Goal: Task Accomplishment & Management: Use online tool/utility

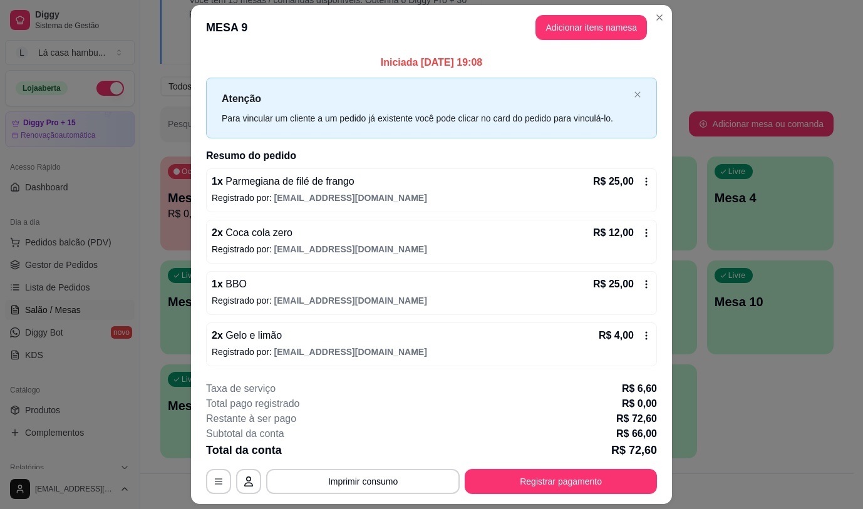
scroll to position [125, 0]
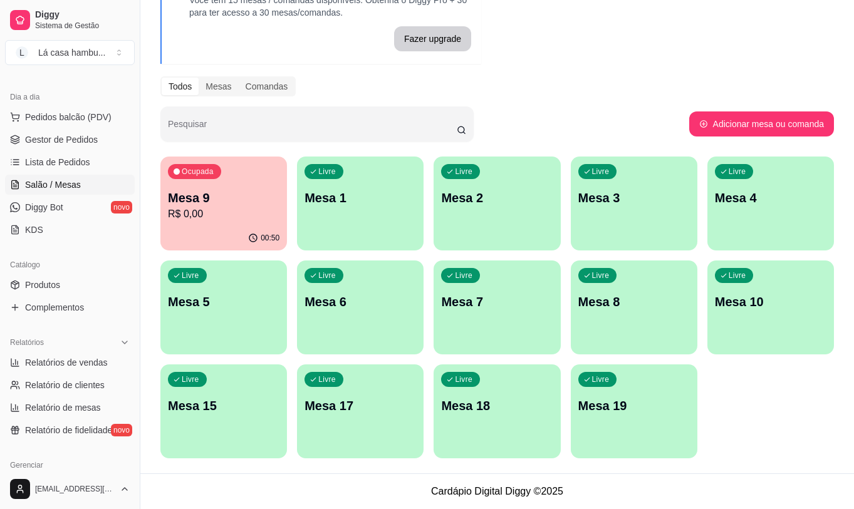
click at [207, 226] on div "Ocupada Mesa 9 R$ 0,00" at bounding box center [223, 192] width 127 height 70
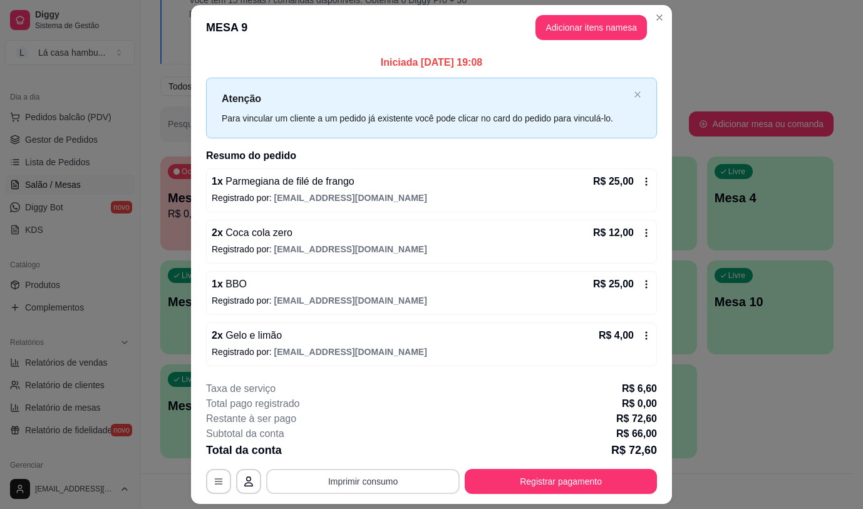
click at [394, 489] on button "Imprimir consumo" at bounding box center [363, 481] width 194 height 25
click at [345, 442] on div "Escolha a impressora IMPRESSORA" at bounding box center [362, 449] width 83 height 34
click at [385, 448] on button "IMPRESSORA" at bounding box center [362, 453] width 91 height 20
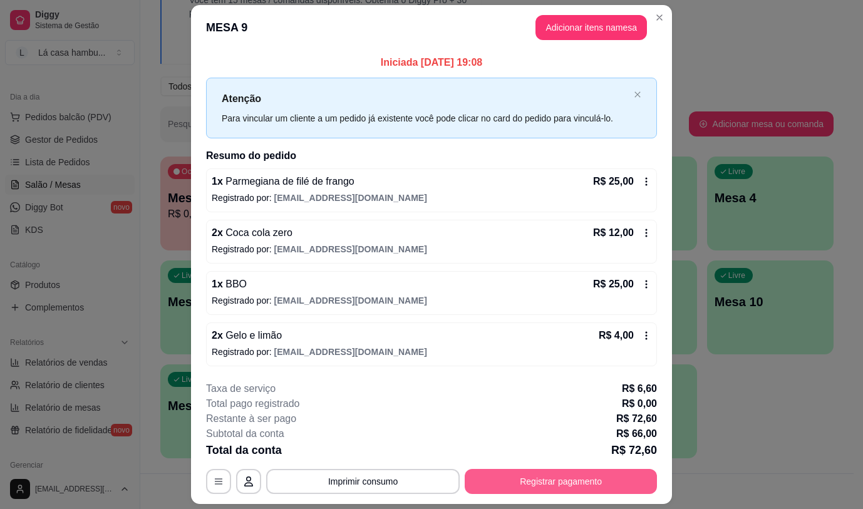
click at [607, 478] on button "Registrar pagamento" at bounding box center [561, 481] width 192 height 25
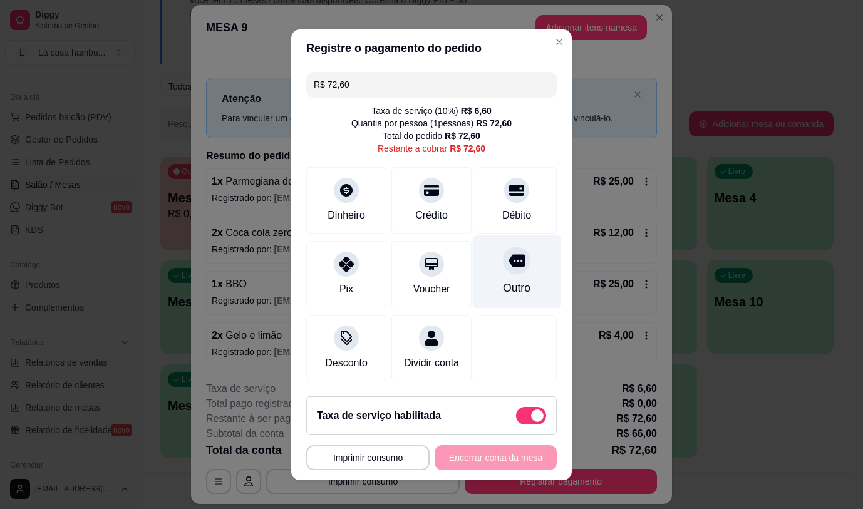
click at [503, 281] on div "Outro" at bounding box center [517, 288] width 28 height 16
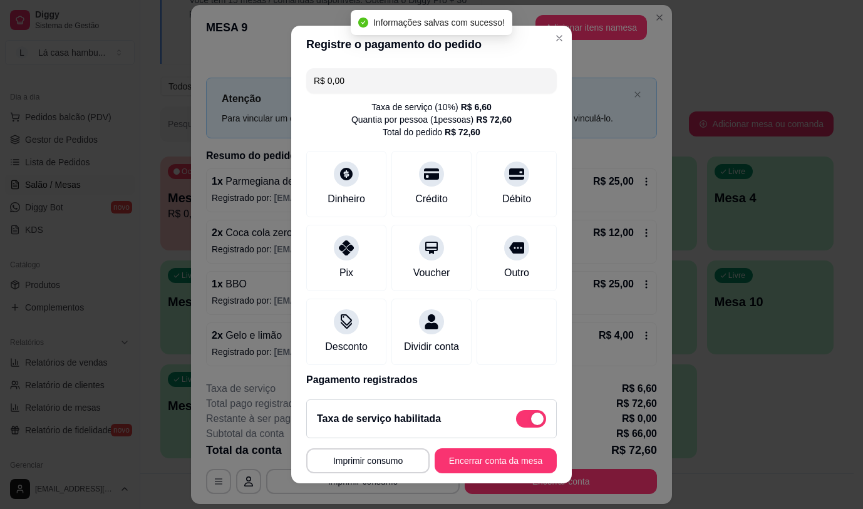
type input "R$ 0,00"
click at [456, 457] on button "Encerrar conta da mesa" at bounding box center [496, 461] width 122 height 25
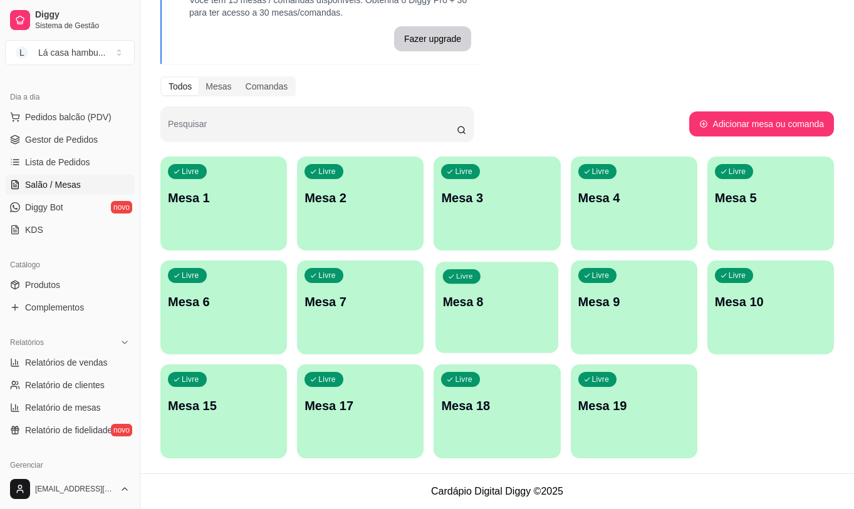
click at [464, 284] on div "Livre Mesa 8" at bounding box center [496, 300] width 123 height 76
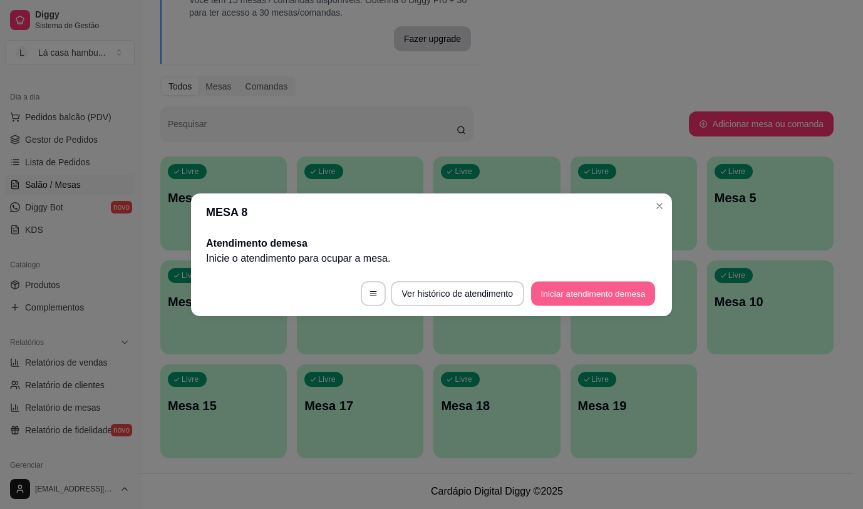
click at [593, 290] on button "Iniciar atendimento de mesa" at bounding box center [593, 293] width 124 height 24
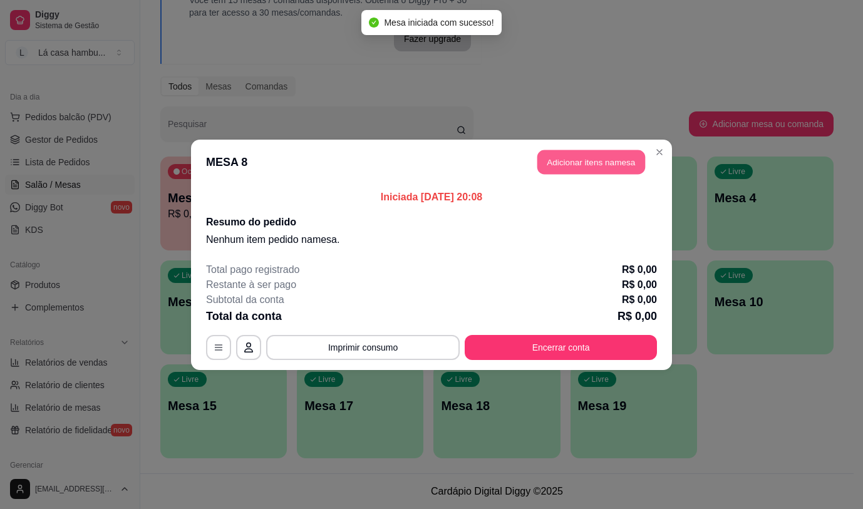
click at [603, 160] on button "Adicionar itens na mesa" at bounding box center [592, 162] width 108 height 24
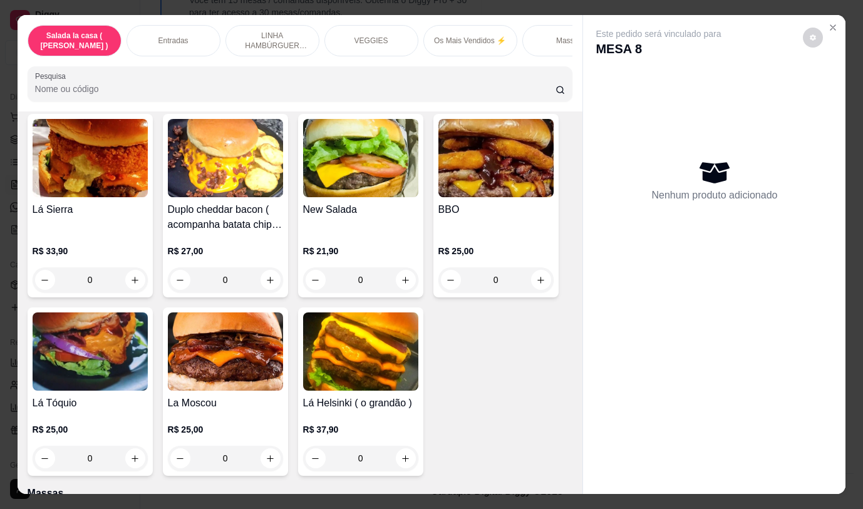
scroll to position [2842, 0]
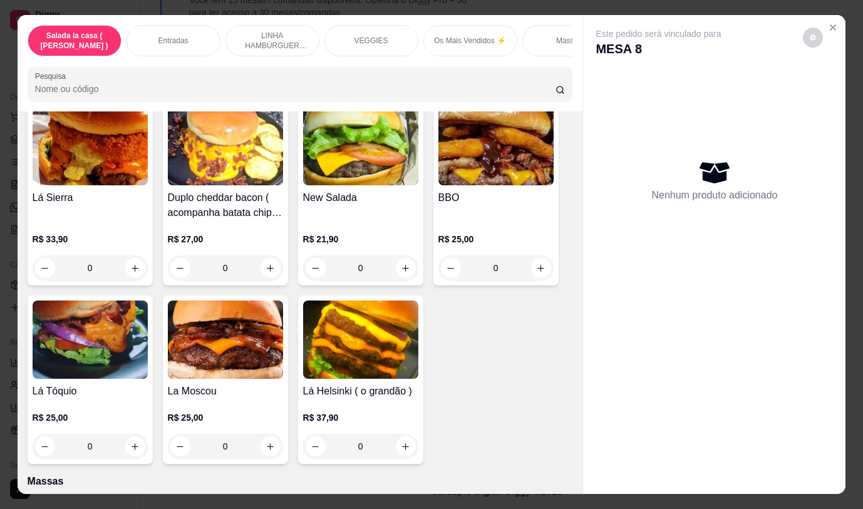
click at [405, 434] on div "0" at bounding box center [360, 446] width 115 height 25
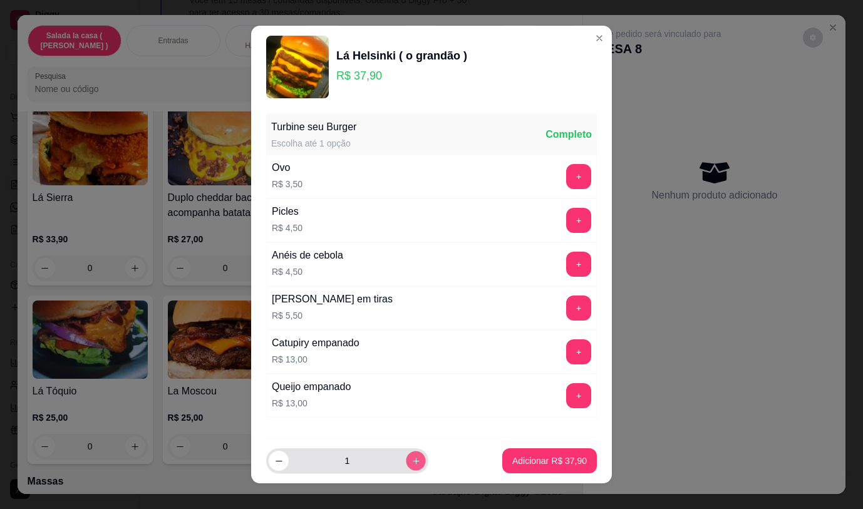
click at [412, 461] on icon "increase-product-quantity" at bounding box center [416, 461] width 9 height 9
type input "2"
click at [521, 466] on p "Adicionar R$ 75,80" at bounding box center [550, 462] width 73 height 12
type input "2"
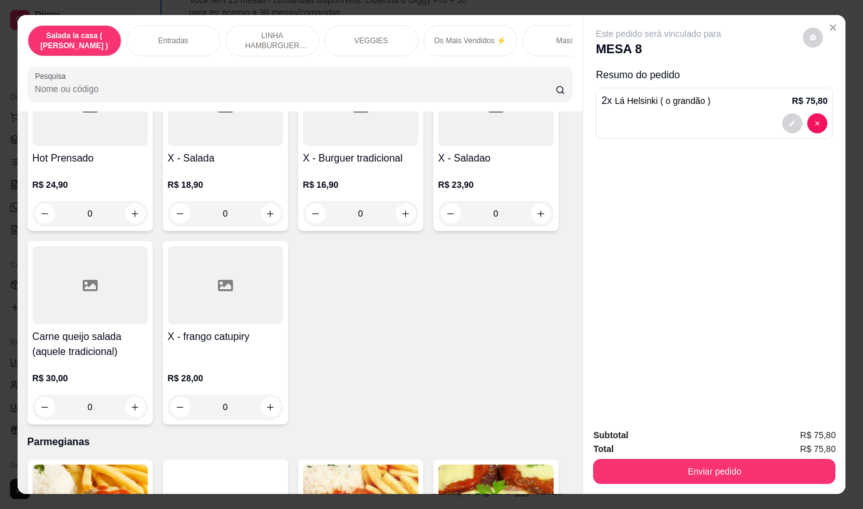
scroll to position [4793, 0]
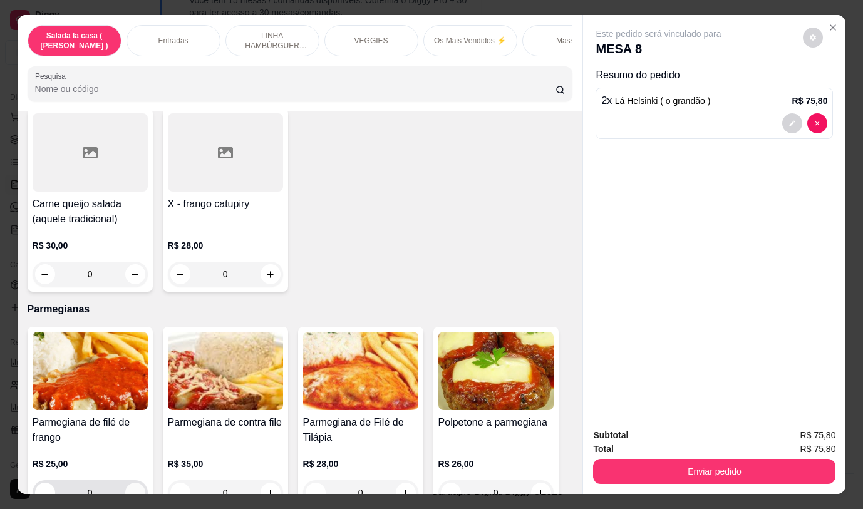
click at [132, 490] on icon "increase-product-quantity" at bounding box center [135, 493] width 7 height 7
type input "1"
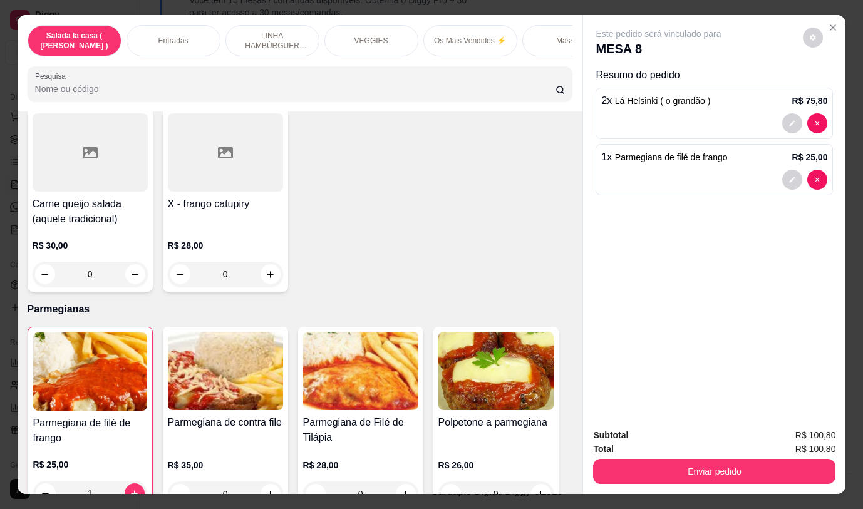
drag, startPoint x: 580, startPoint y: 412, endPoint x: 567, endPoint y: 382, distance: 32.6
click at [570, 388] on div "Salada la casa ( CAESAR ) Entradas LINHA HAMBÚRGUER ANGUS VEGGIES Os Mais Vendi…" at bounding box center [432, 254] width 829 height 479
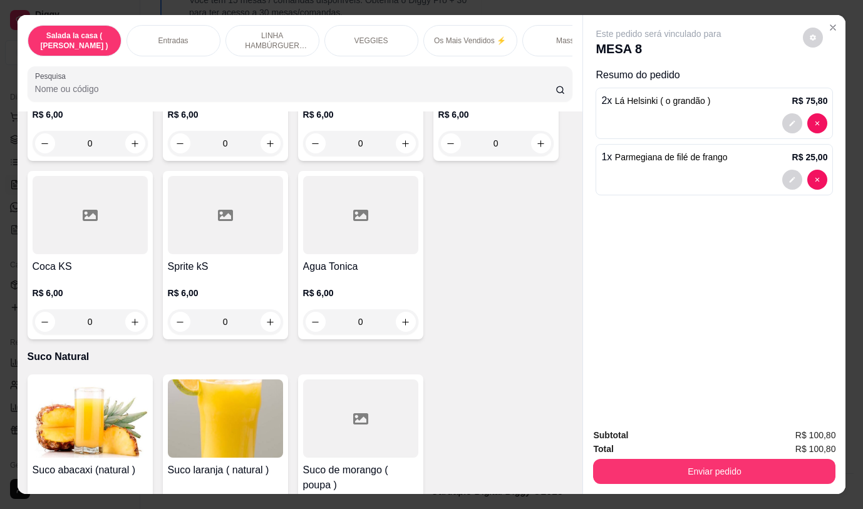
scroll to position [5444, 0]
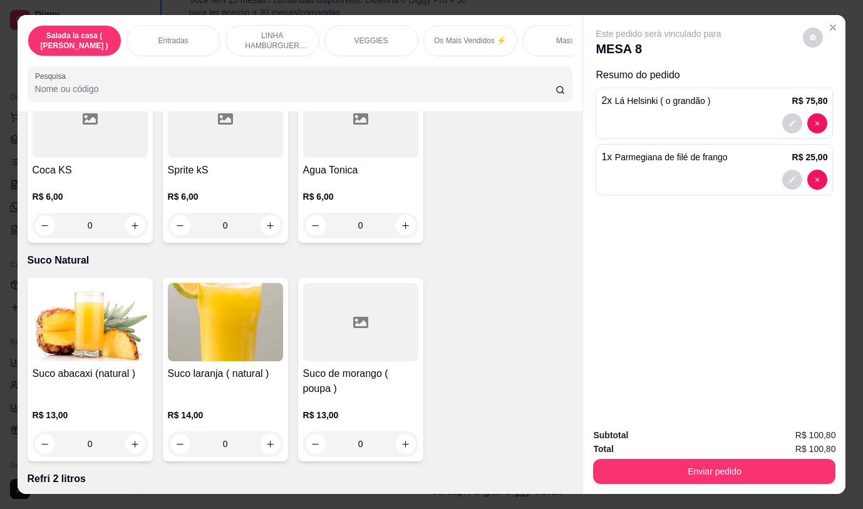
click at [624, 367] on div "Este pedido será vinculado para MESA 8 Resumo do pedido 2 x Lá Helsinki ( o gra…" at bounding box center [714, 216] width 263 height 403
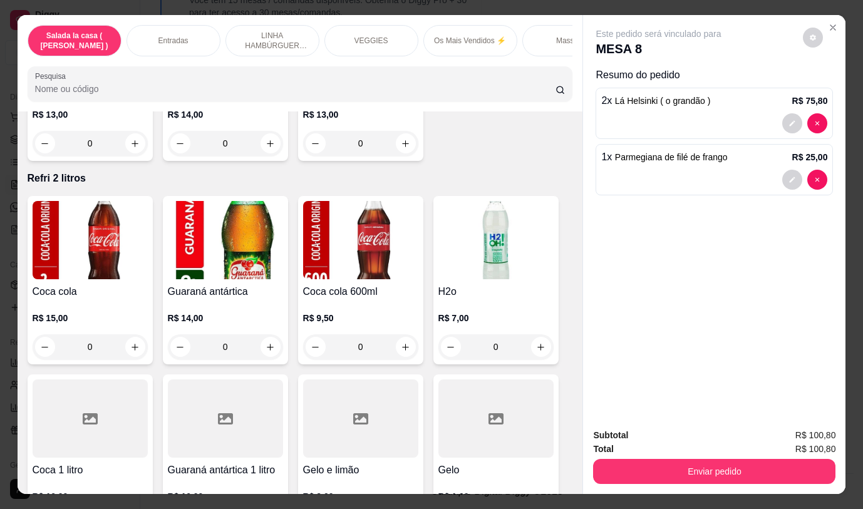
scroll to position [5721, 0]
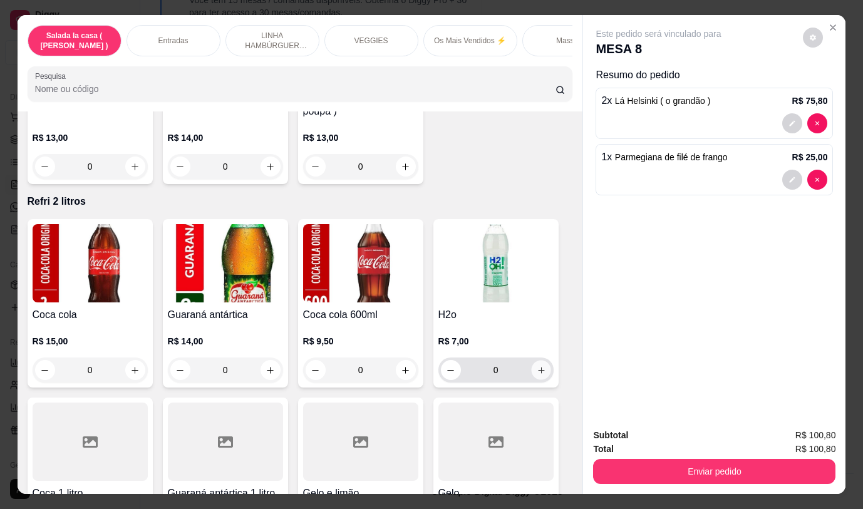
click at [538, 367] on icon "increase-product-quantity" at bounding box center [541, 370] width 6 height 6
type input "1"
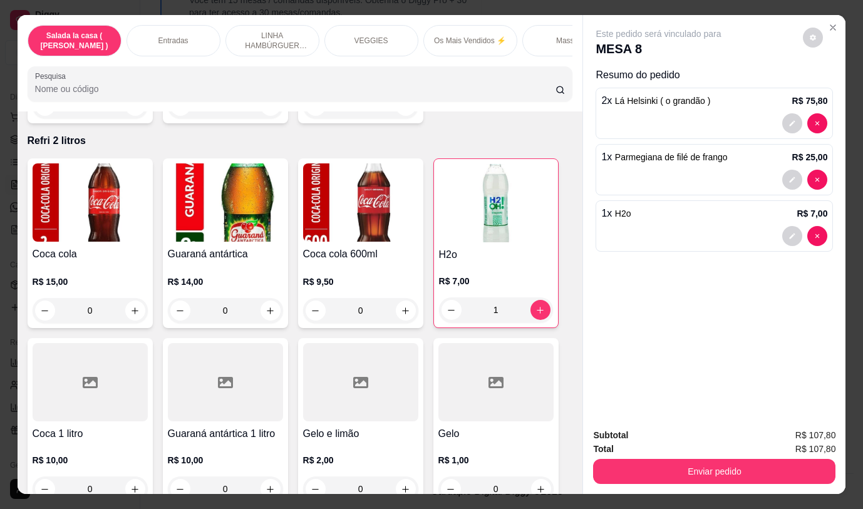
scroll to position [5807, 0]
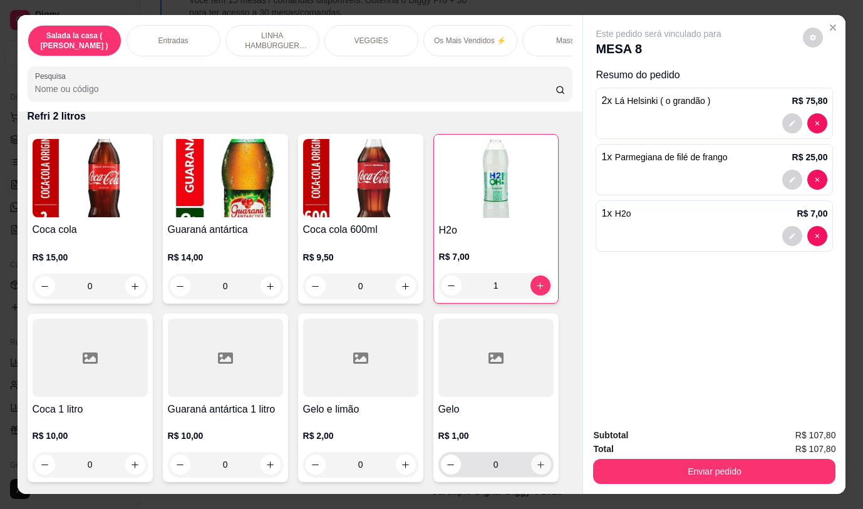
click at [538, 461] on icon "increase-product-quantity" at bounding box center [540, 465] width 9 height 9
type input "1"
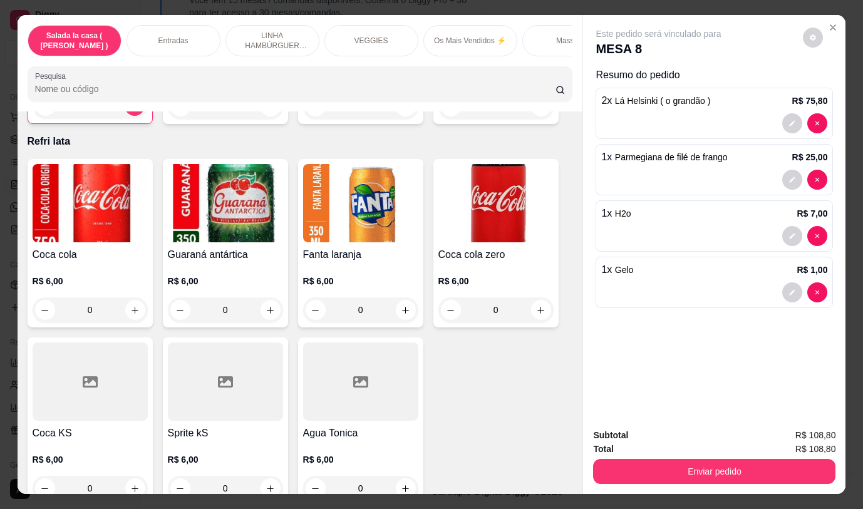
scroll to position [5157, 0]
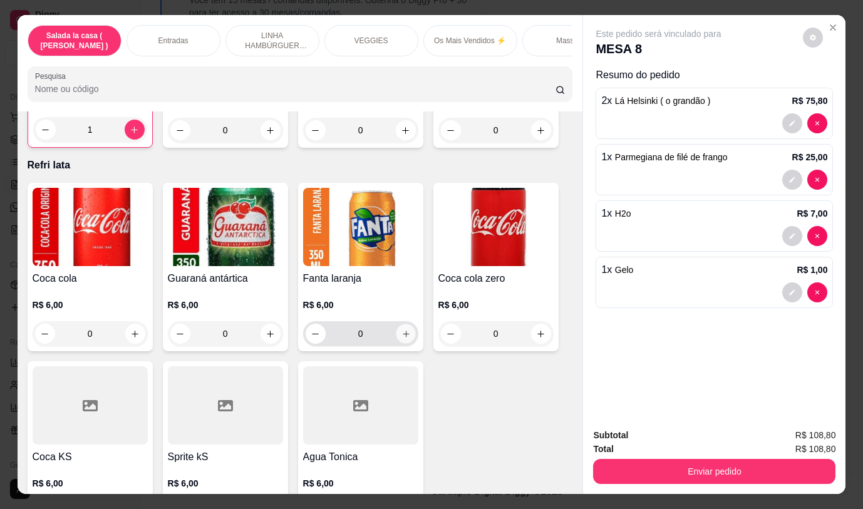
click at [404, 330] on icon "increase-product-quantity" at bounding box center [405, 334] width 9 height 9
type input "1"
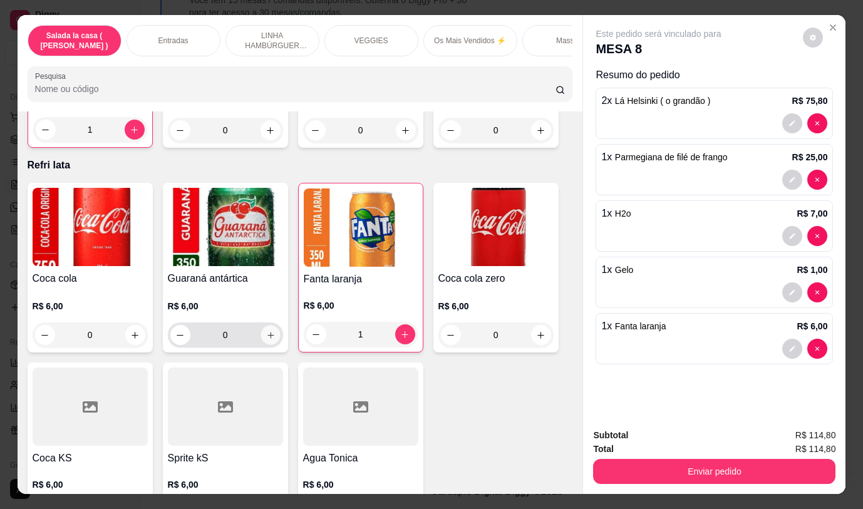
click at [269, 331] on icon "increase-product-quantity" at bounding box center [270, 335] width 9 height 9
type input "1"
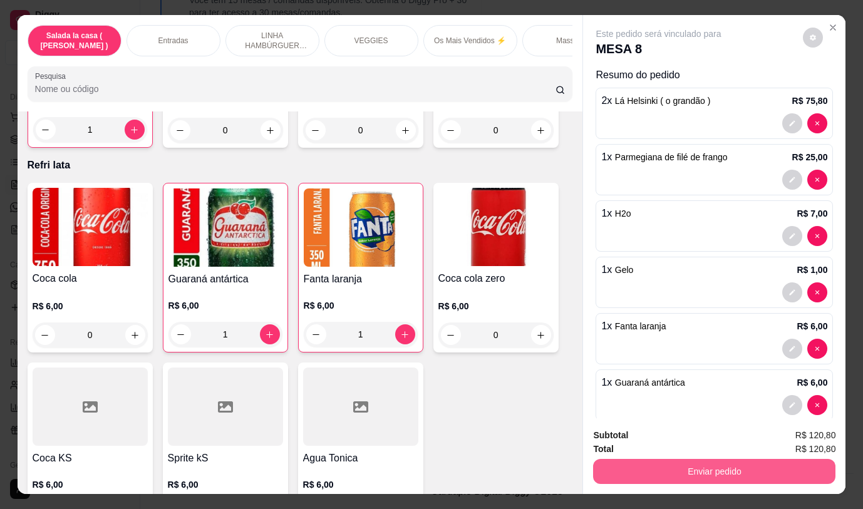
click at [689, 462] on button "Enviar pedido" at bounding box center [714, 471] width 242 height 25
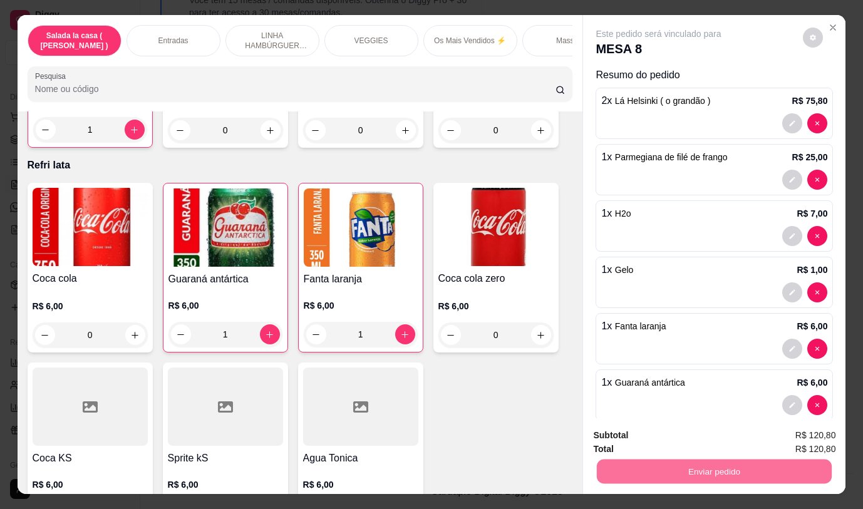
click at [717, 439] on button "Não registrar e enviar pedido" at bounding box center [673, 436] width 130 height 24
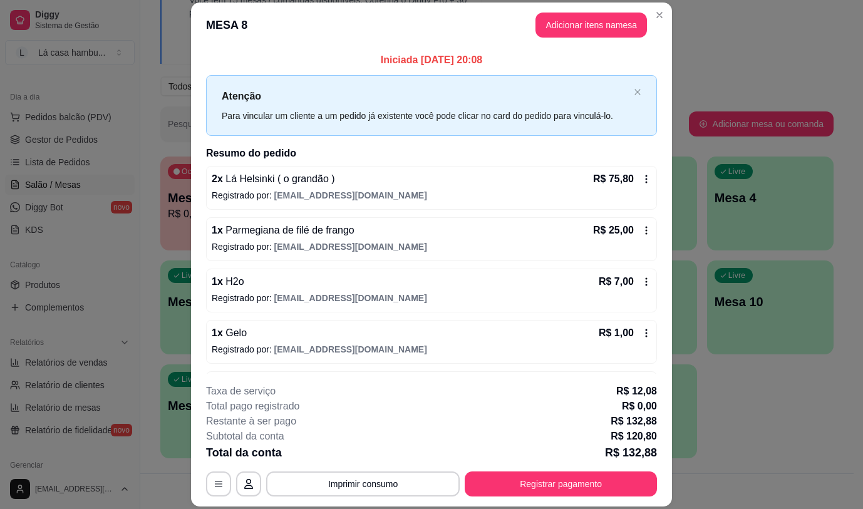
click at [253, 234] on span "Parmegiana de filé de frango" at bounding box center [289, 230] width 132 height 11
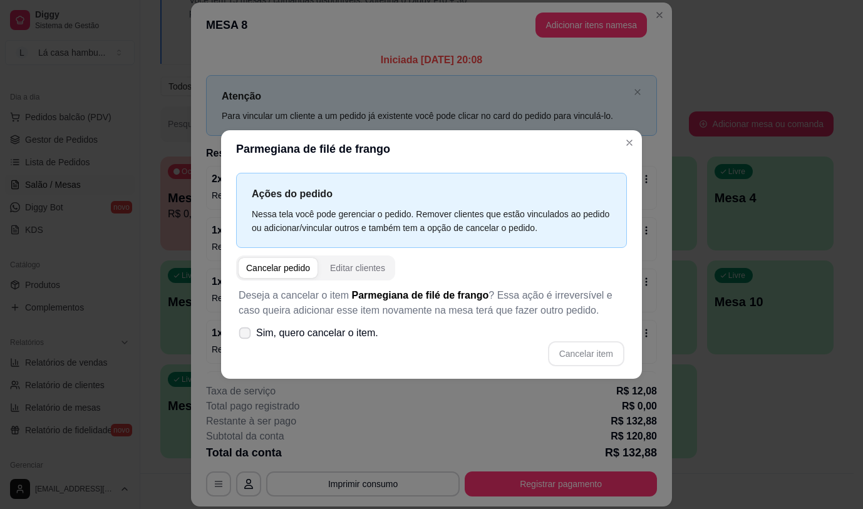
click at [240, 331] on icon at bounding box center [244, 333] width 9 height 7
click at [240, 335] on input "Sim, quero cancelar o item." at bounding box center [242, 339] width 8 height 8
checkbox input "true"
click at [573, 344] on button "Cancelar item" at bounding box center [586, 353] width 76 height 25
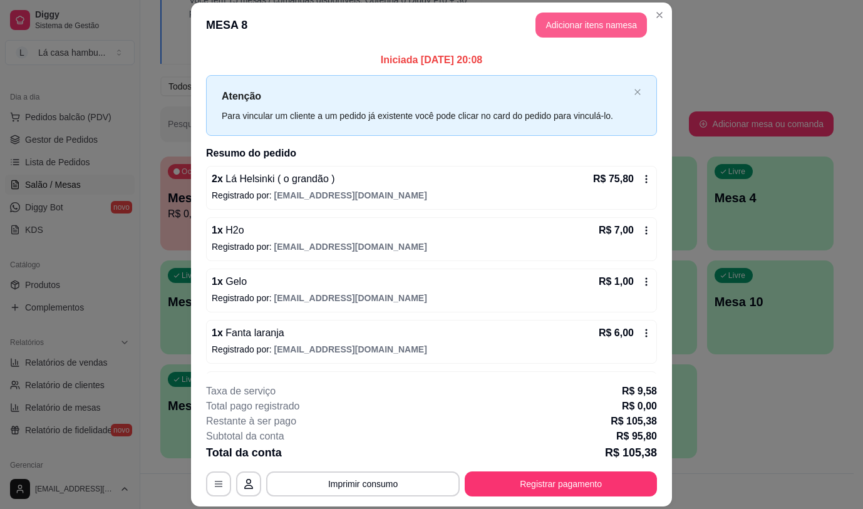
click at [568, 19] on button "Adicionar itens na mesa" at bounding box center [592, 25] width 112 height 25
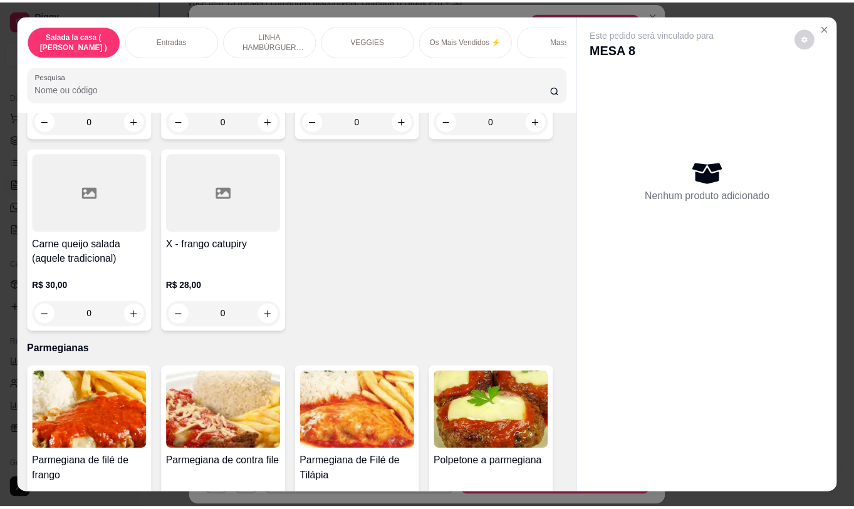
scroll to position [4939, 0]
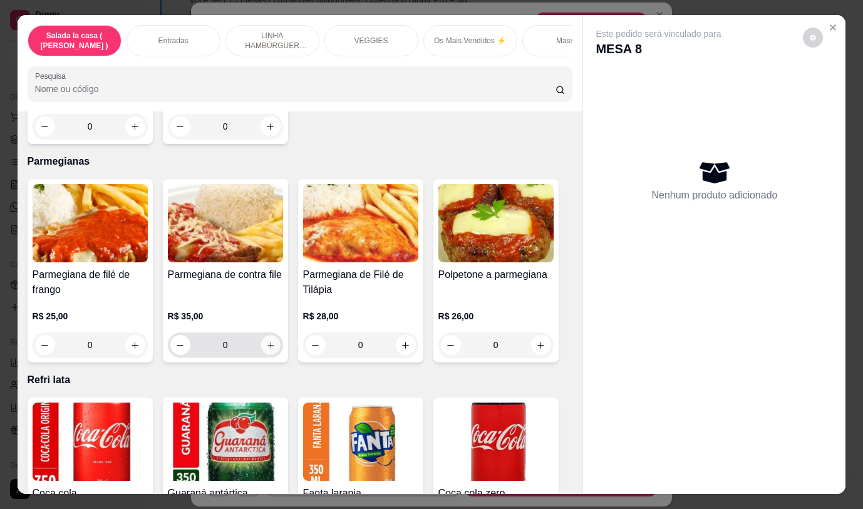
click at [266, 341] on icon "increase-product-quantity" at bounding box center [270, 345] width 9 height 9
type input "1"
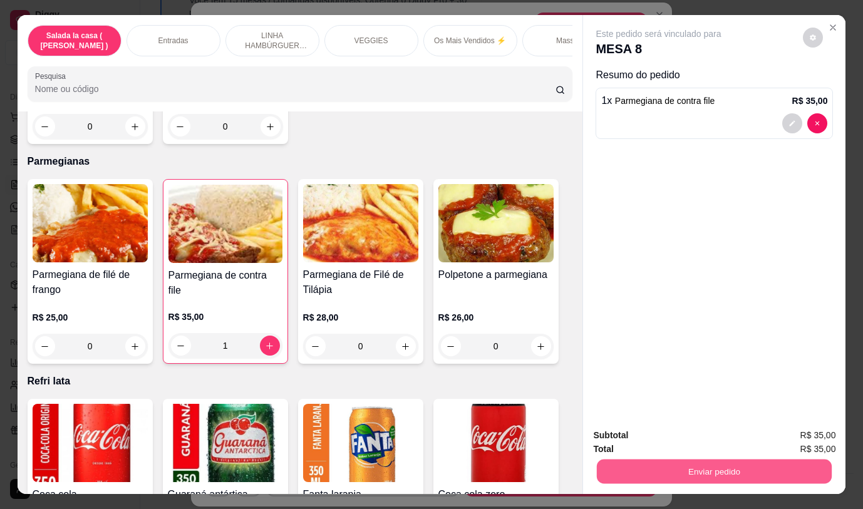
click at [635, 463] on button "Enviar pedido" at bounding box center [714, 471] width 235 height 24
click at [622, 429] on button "Não registrar e enviar pedido" at bounding box center [673, 436] width 130 height 24
